Goal: Check status

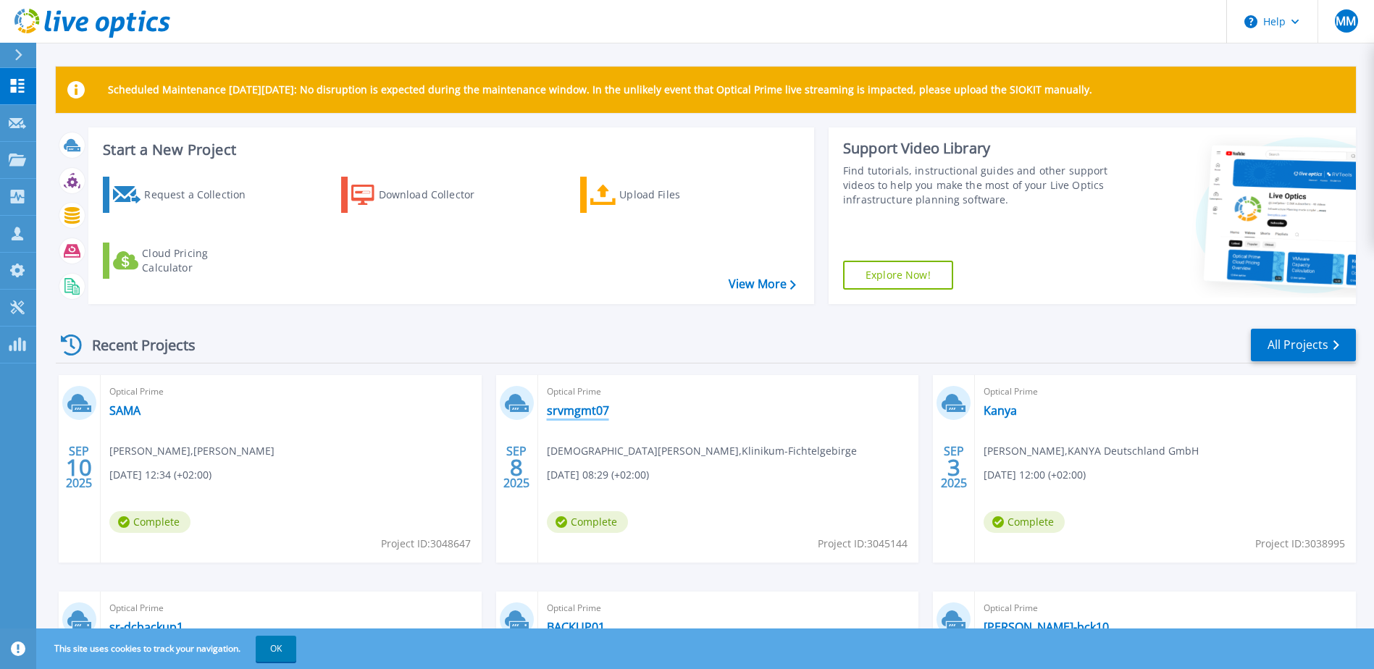
click at [596, 412] on link "srvmgmt07" at bounding box center [578, 411] width 62 height 14
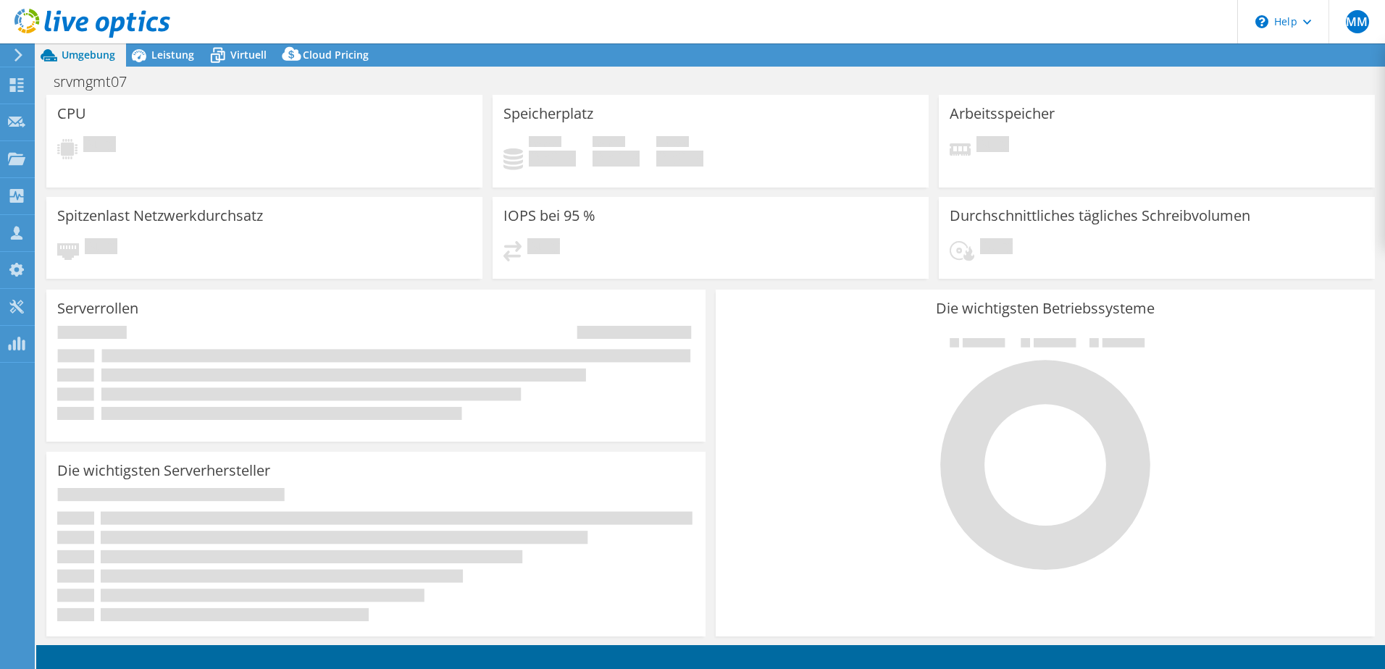
select select "EUFrankfurt"
select select "EUR"
